Goal: Task Accomplishment & Management: Manage account settings

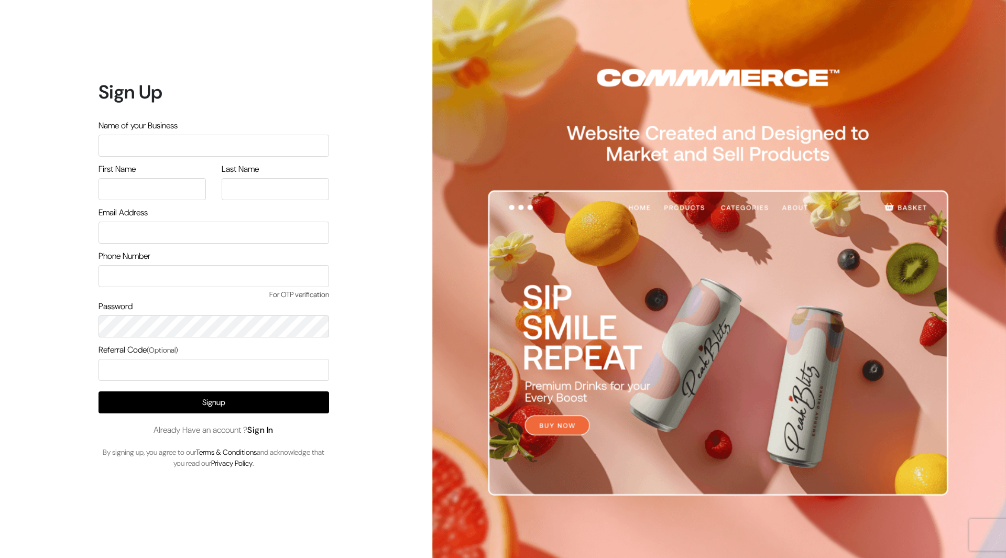
click at [269, 431] on link "Sign In" at bounding box center [260, 429] width 26 height 11
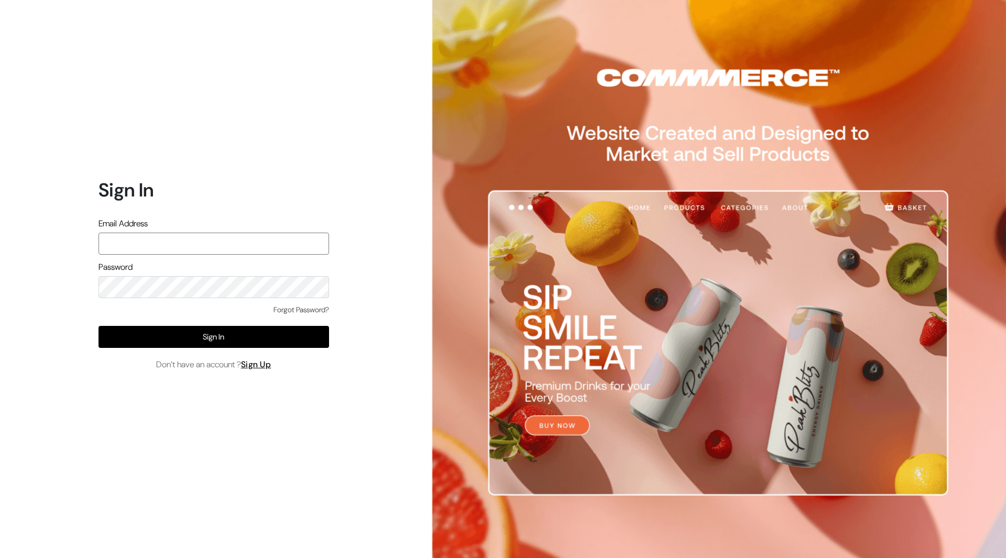
click at [244, 243] on input "text" at bounding box center [214, 244] width 231 height 22
type input "mayank@commmerce.com"
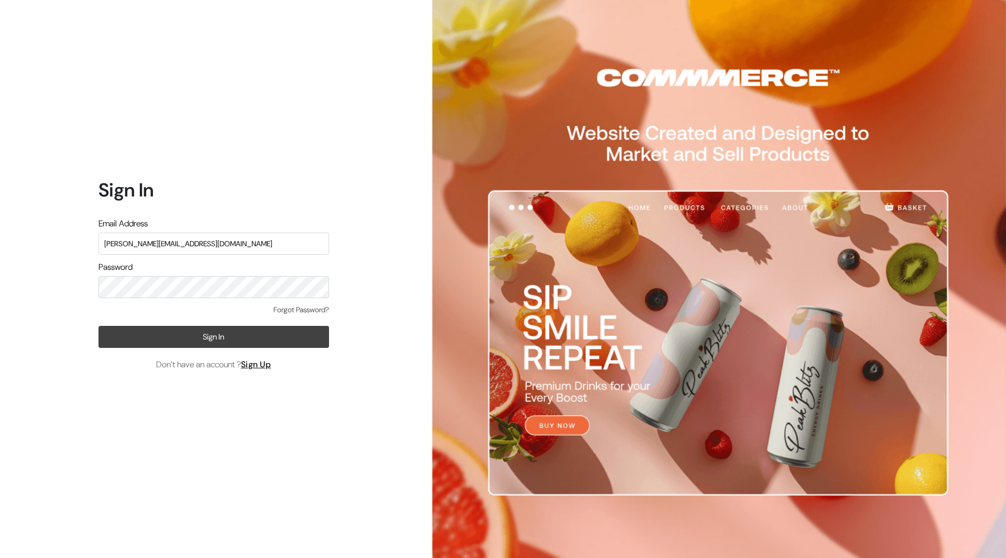
click at [256, 335] on button "Sign In" at bounding box center [214, 337] width 231 height 22
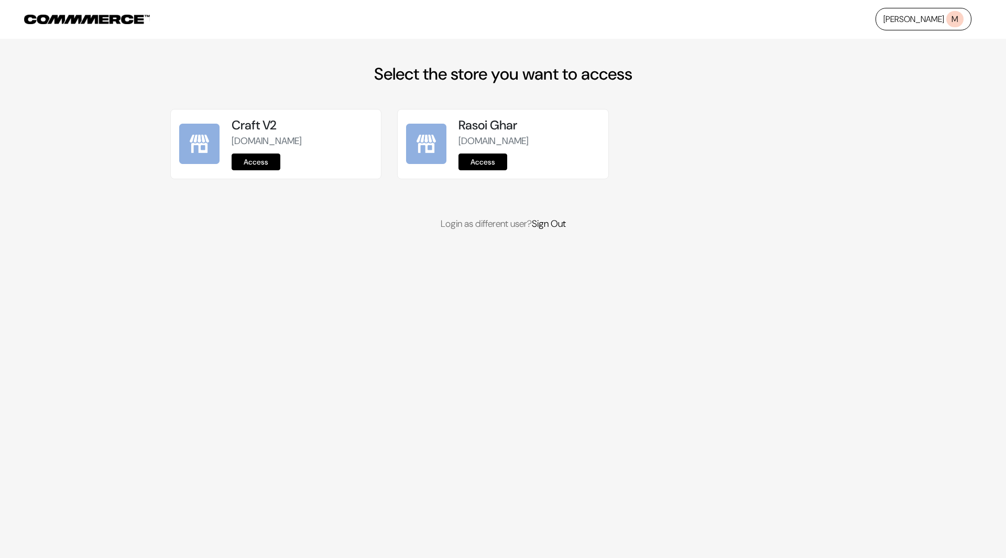
click at [263, 165] on link "Access" at bounding box center [256, 162] width 49 height 17
